Goal: Check status: Check status

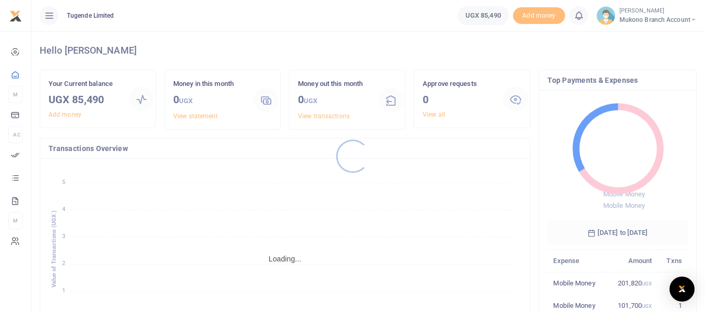
scroll to position [8, 8]
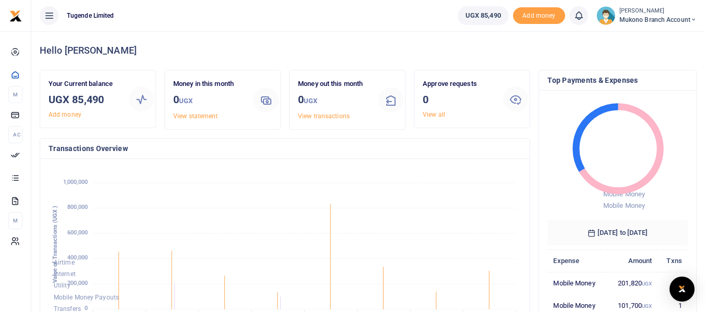
click at [440, 106] on h3 "0" at bounding box center [459, 100] width 72 height 16
click at [316, 115] on link "View transactions" at bounding box center [324, 116] width 52 height 7
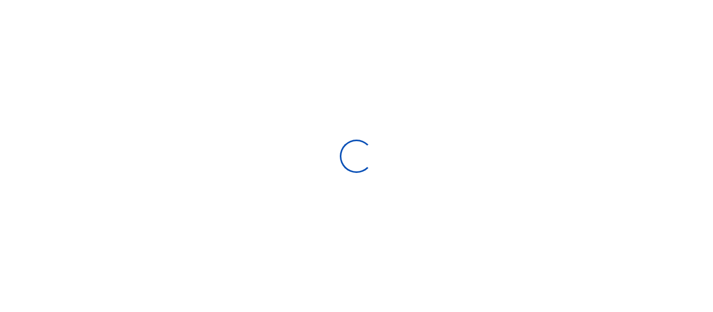
select select
type input "[DATE] - [DATE]"
